Goal: Information Seeking & Learning: Learn about a topic

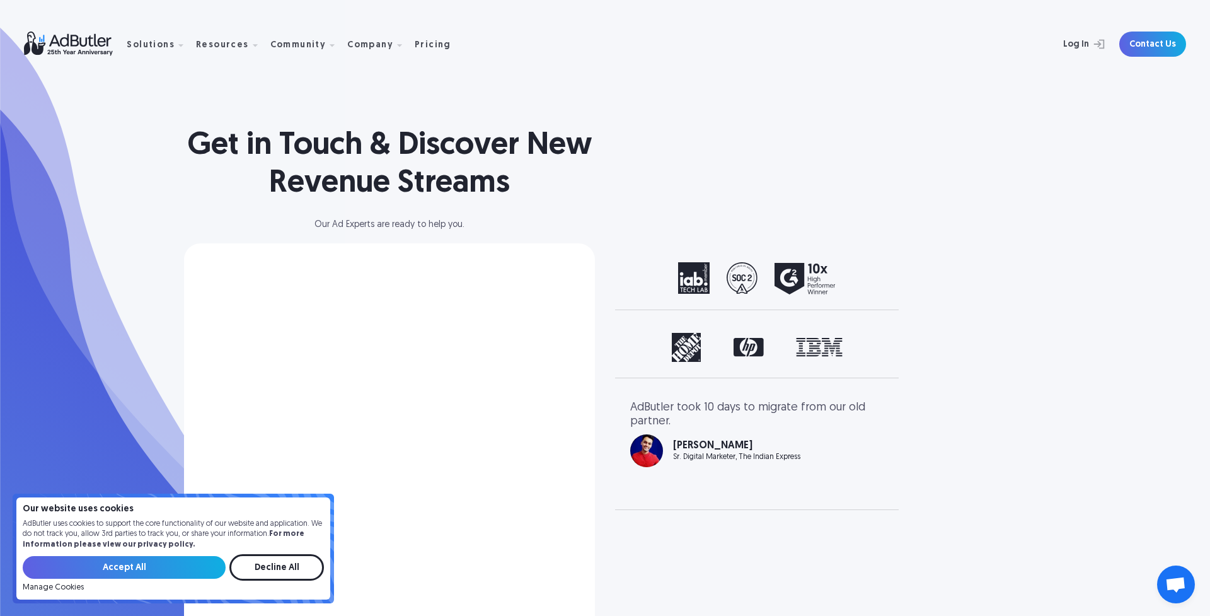
scroll to position [48, 0]
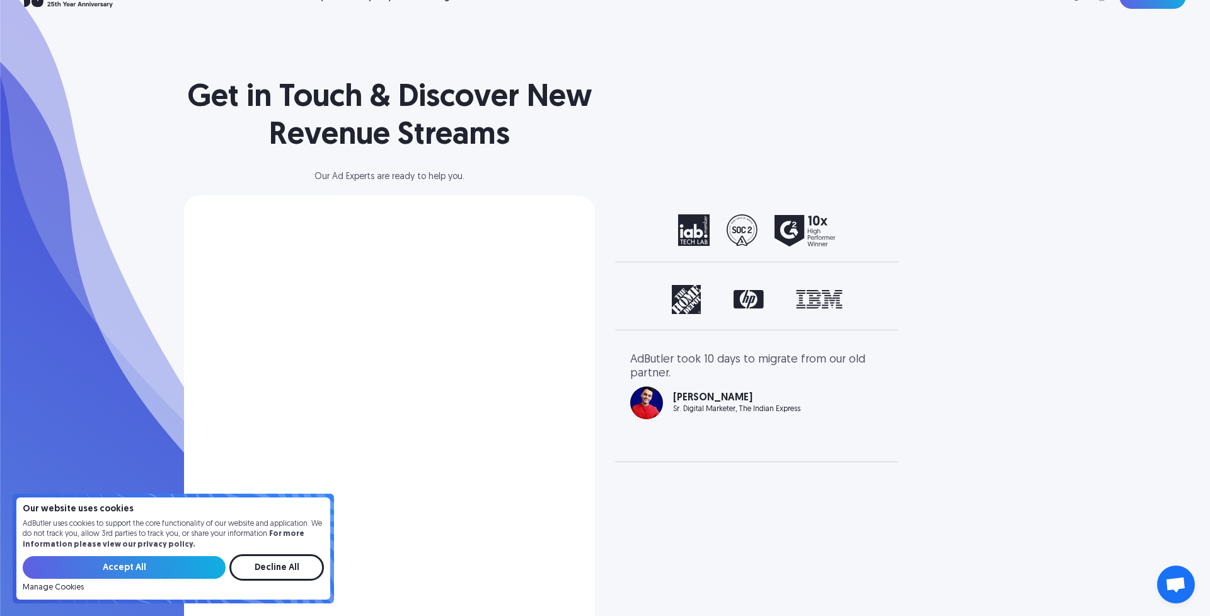
select select "North America"
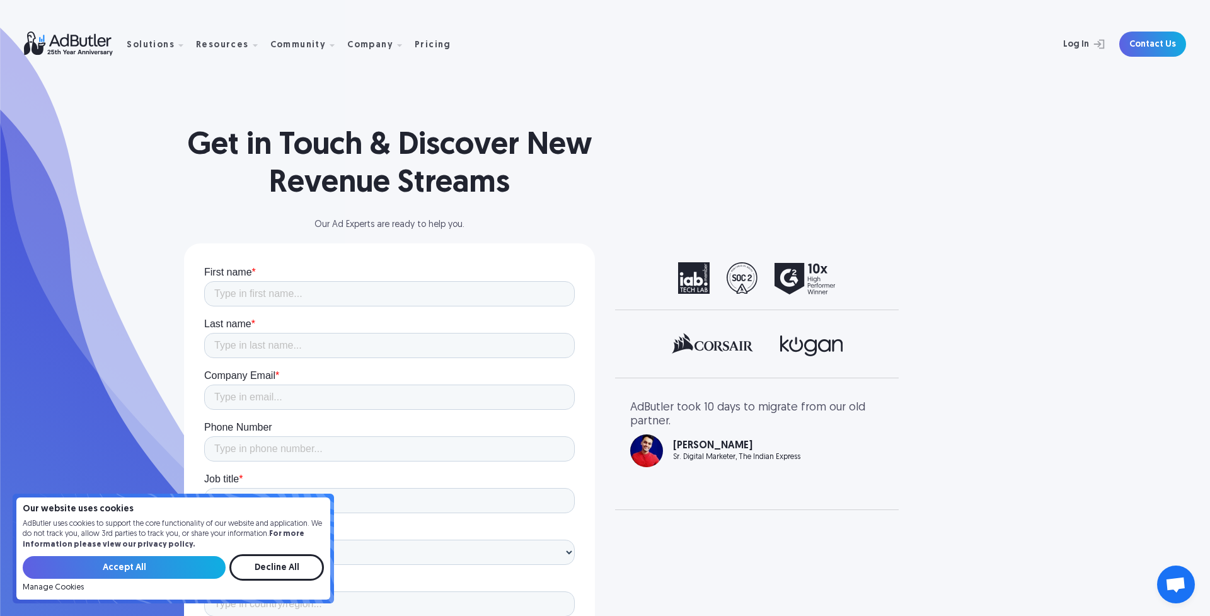
scroll to position [0, 0]
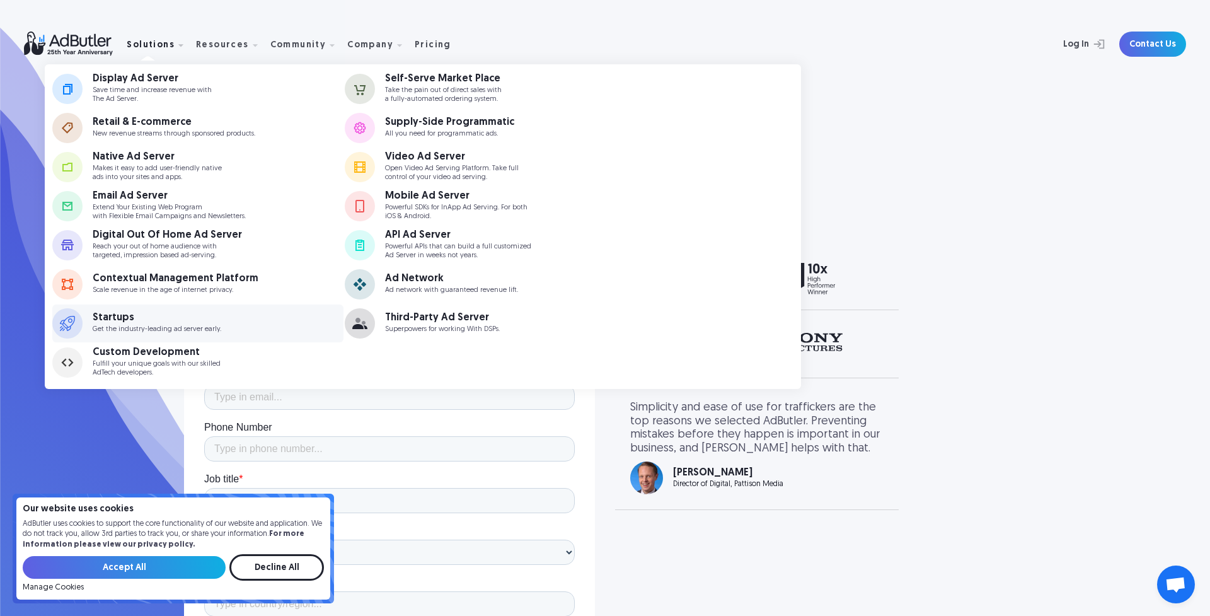
click at [109, 318] on div "Startups" at bounding box center [157, 318] width 129 height 10
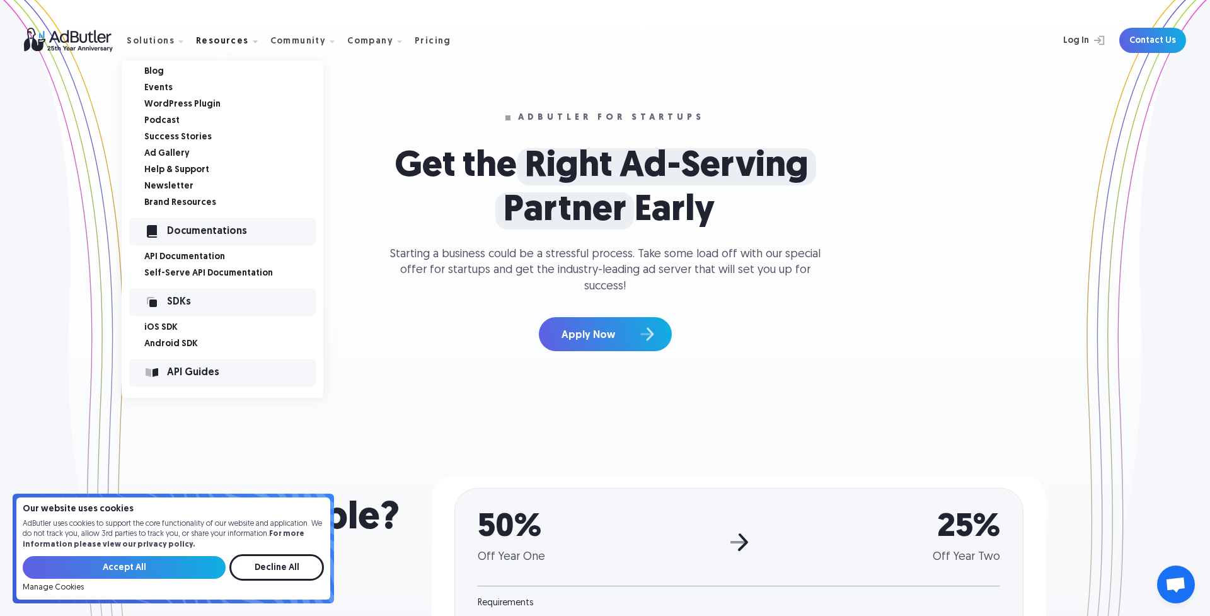
click at [183, 135] on link "Success Stories" at bounding box center [233, 137] width 179 height 9
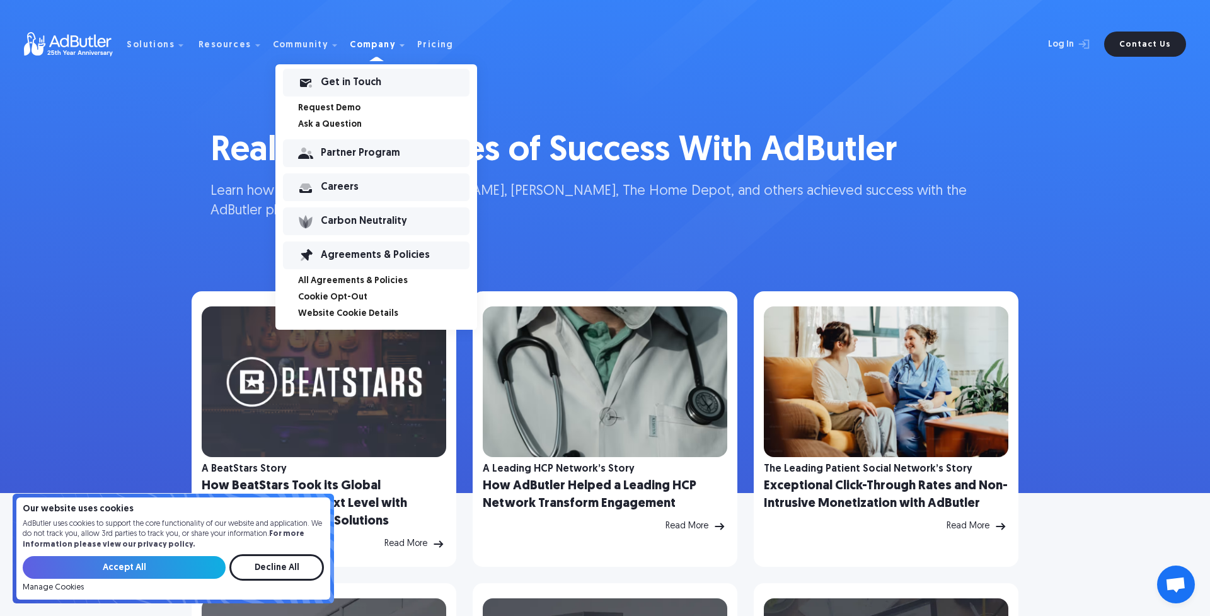
click at [325, 187] on div "Careers" at bounding box center [395, 187] width 149 height 9
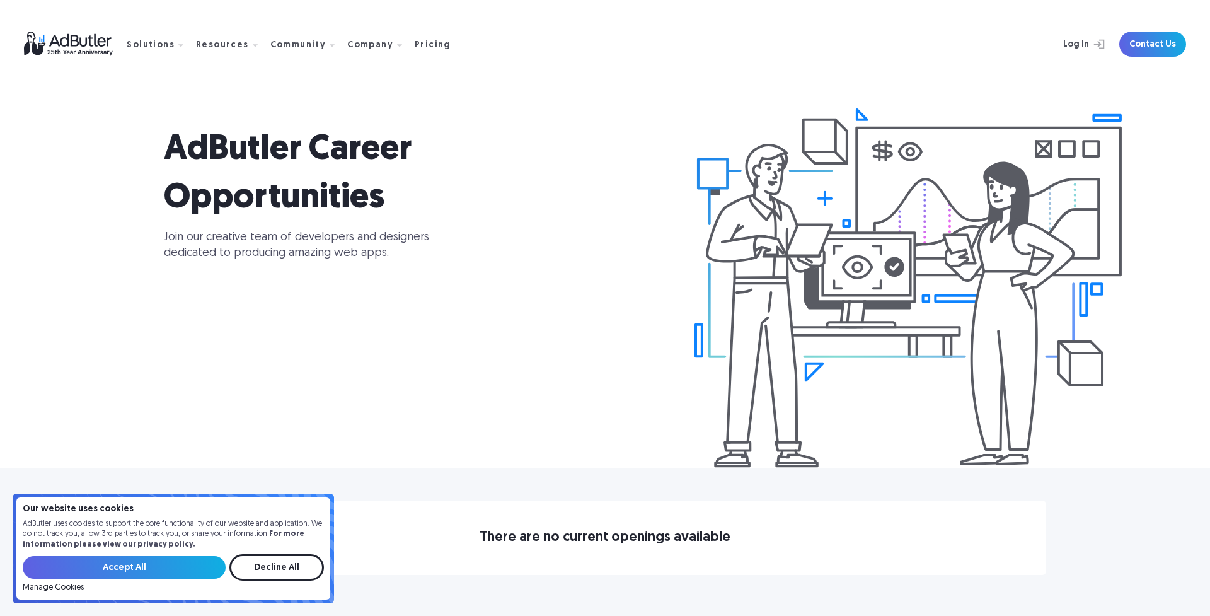
click at [132, 566] on input "Accept All" at bounding box center [124, 567] width 203 height 23
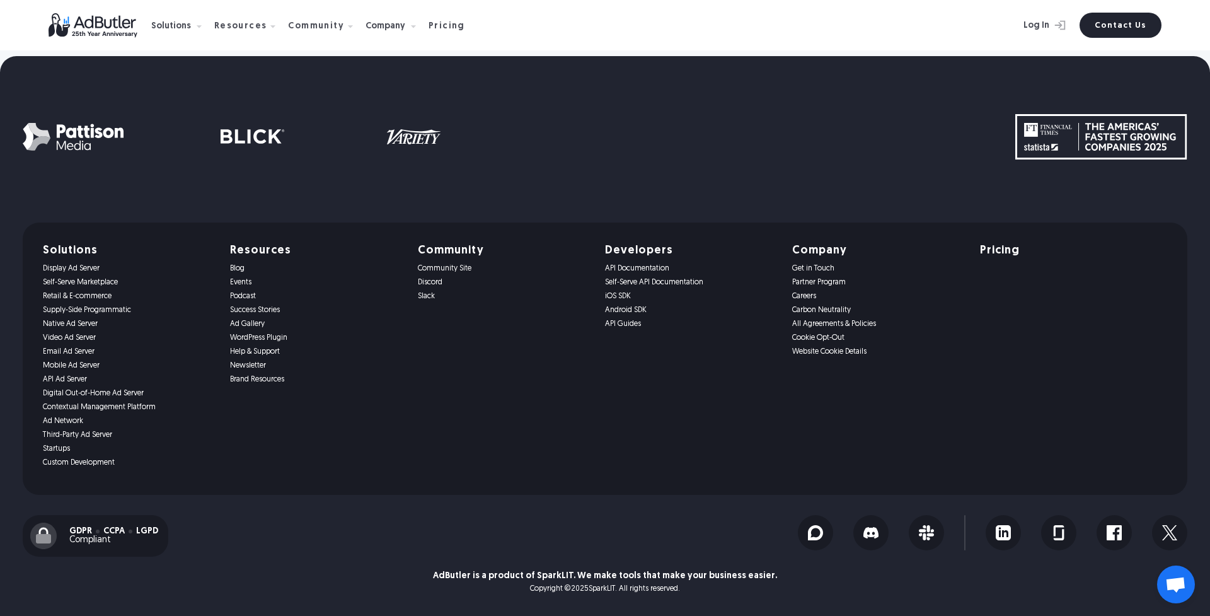
scroll to position [992, 0]
click at [1002, 533] on img at bounding box center [1003, 532] width 15 height 15
